Goal: Task Accomplishment & Management: Manage account settings

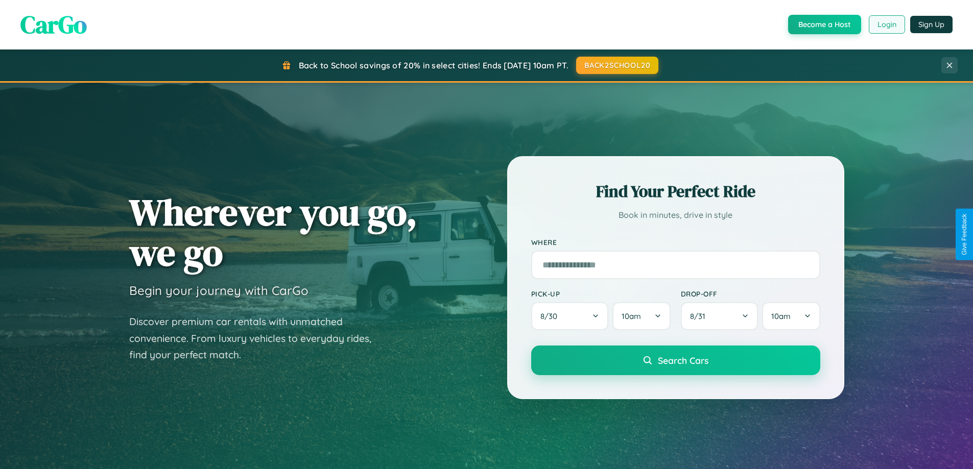
click at [886, 25] on button "Login" at bounding box center [887, 24] width 36 height 18
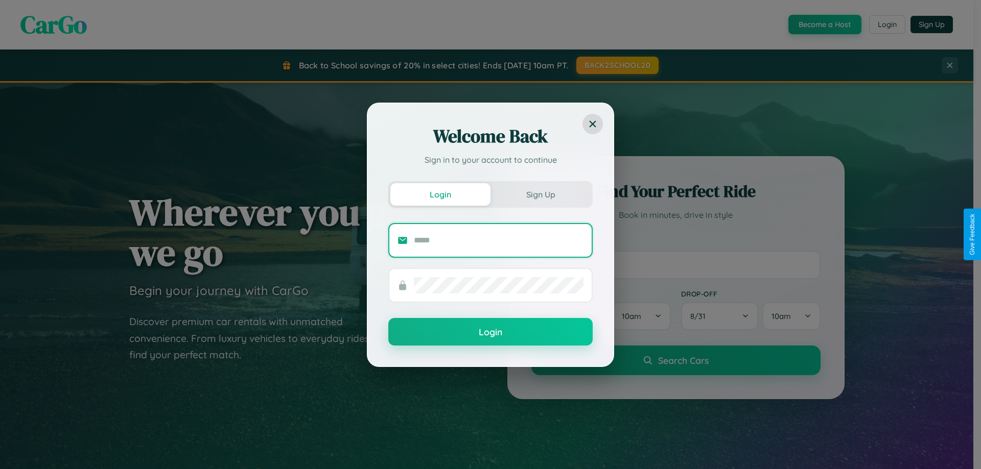
click at [498, 240] on input "text" at bounding box center [499, 240] width 170 height 16
type input "**********"
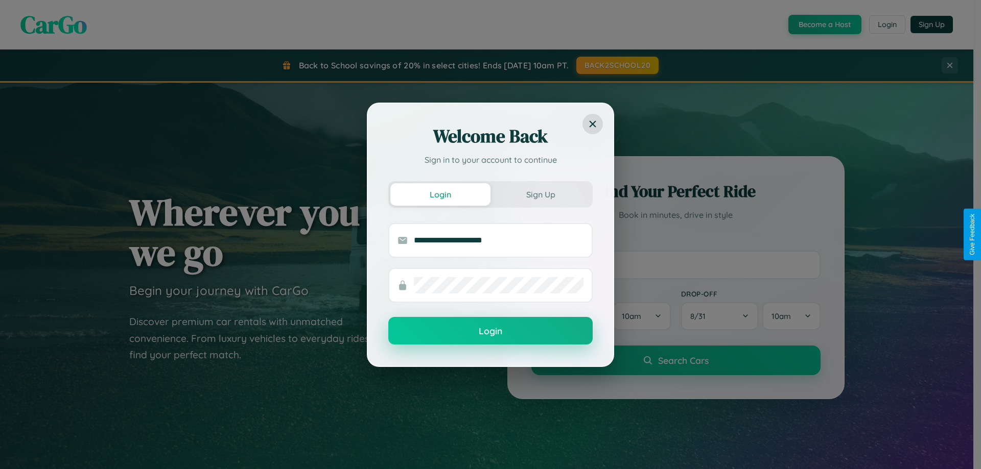
click at [490, 331] on button "Login" at bounding box center [490, 331] width 204 height 28
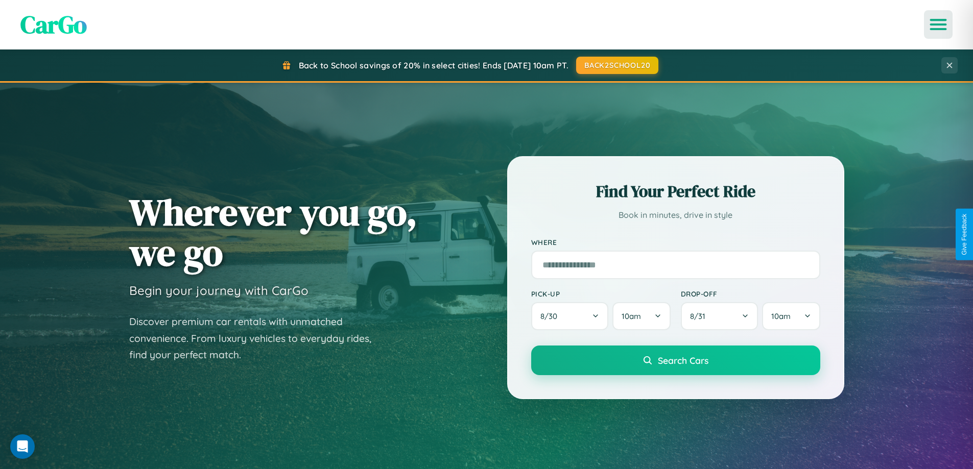
click at [938, 25] on icon "Open menu" at bounding box center [938, 24] width 15 height 9
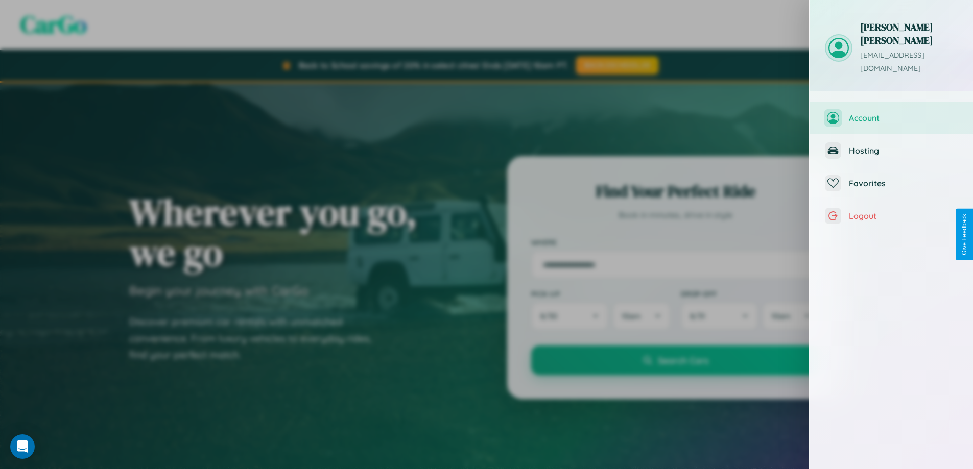
click at [891, 113] on span "Account" at bounding box center [903, 118] width 109 height 10
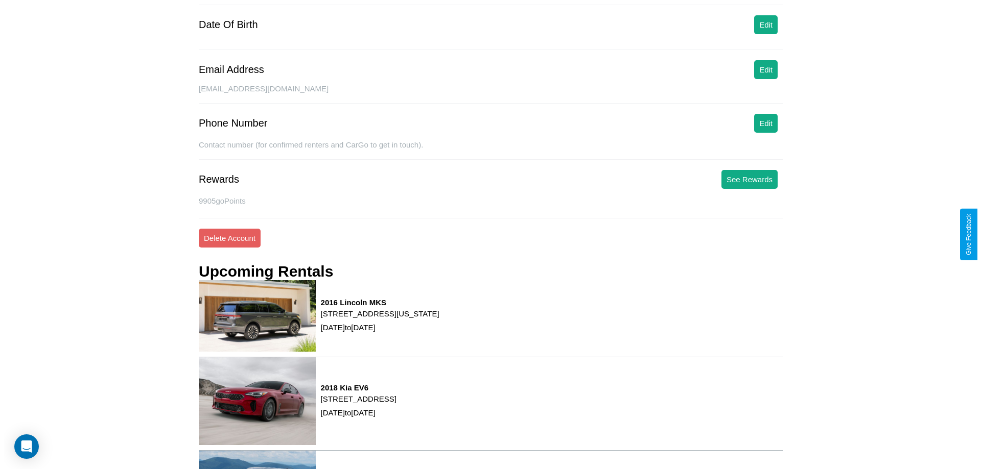
scroll to position [130, 0]
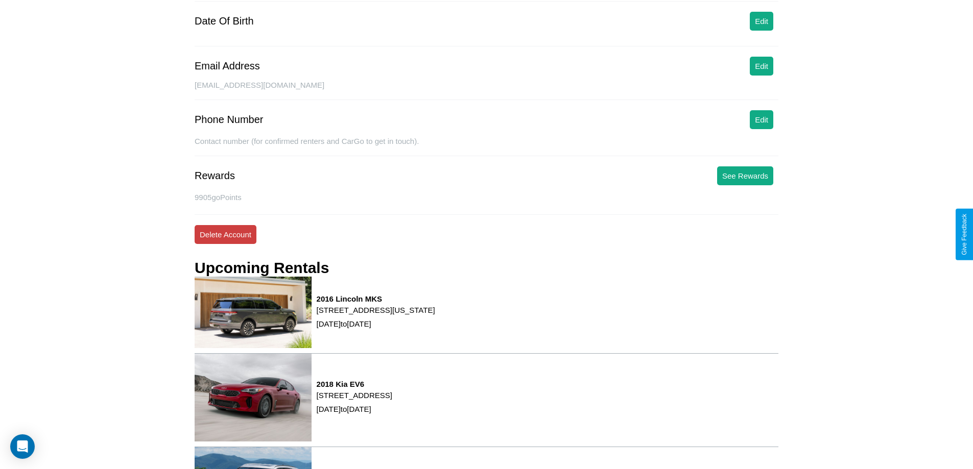
click at [225, 234] on button "Delete Account" at bounding box center [226, 234] width 62 height 19
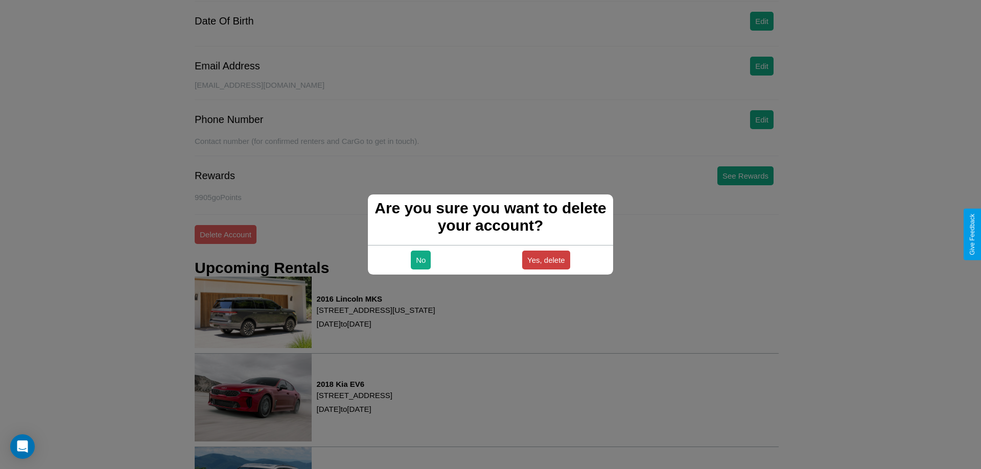
click at [545, 260] on button "Yes, delete" at bounding box center [546, 260] width 48 height 19
